Goal: Information Seeking & Learning: Learn about a topic

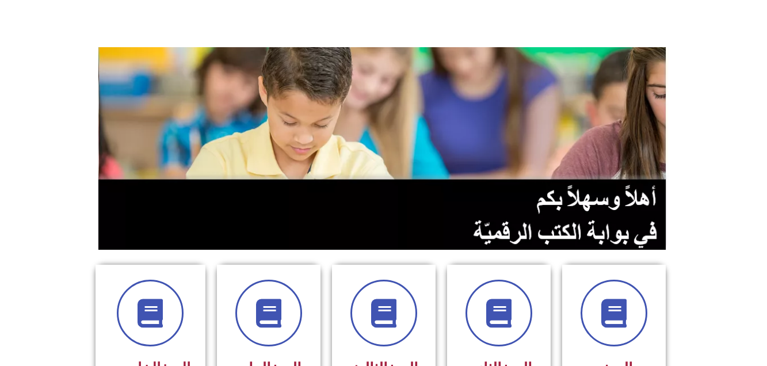
scroll to position [92, 0]
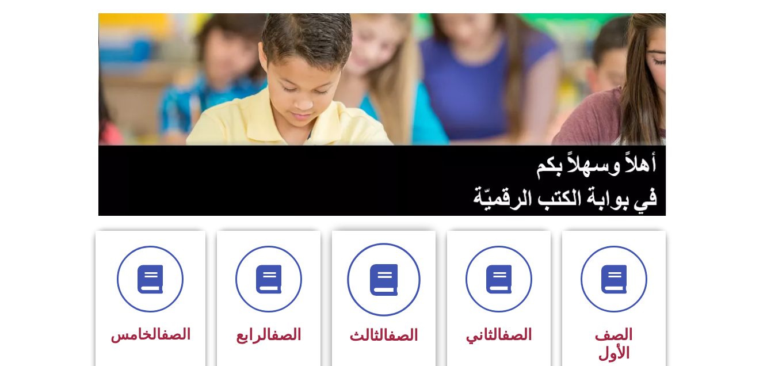
click at [379, 280] on icon at bounding box center [384, 280] width 32 height 32
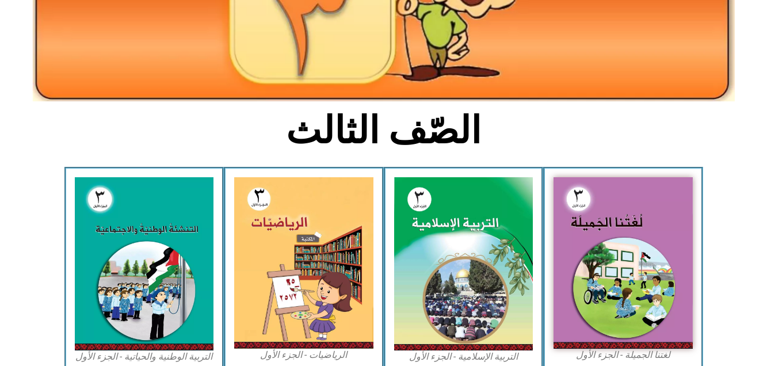
scroll to position [230, 0]
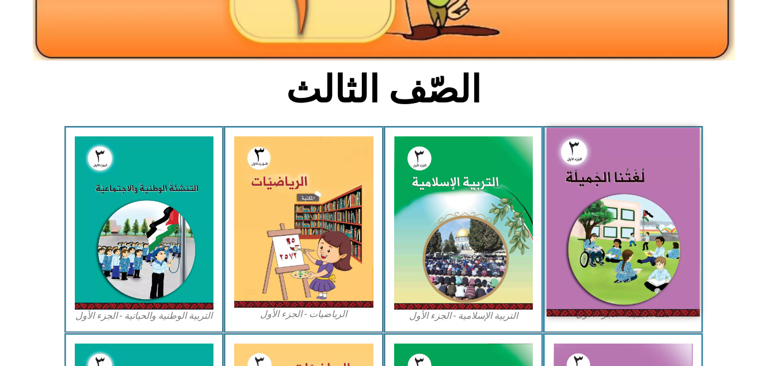
click at [642, 224] on img at bounding box center [622, 222] width 153 height 188
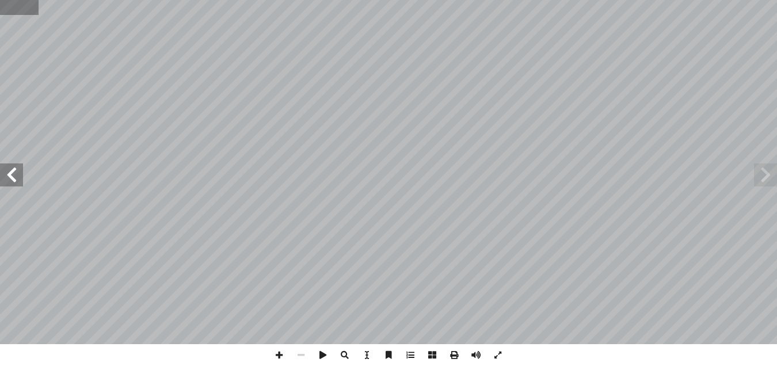
click at [4, 7] on input "text" at bounding box center [19, 7] width 39 height 15
type input "**"
click at [766, 172] on span at bounding box center [765, 174] width 23 height 23
click at [278, 353] on span at bounding box center [279, 355] width 22 height 22
